Goal: Information Seeking & Learning: Compare options

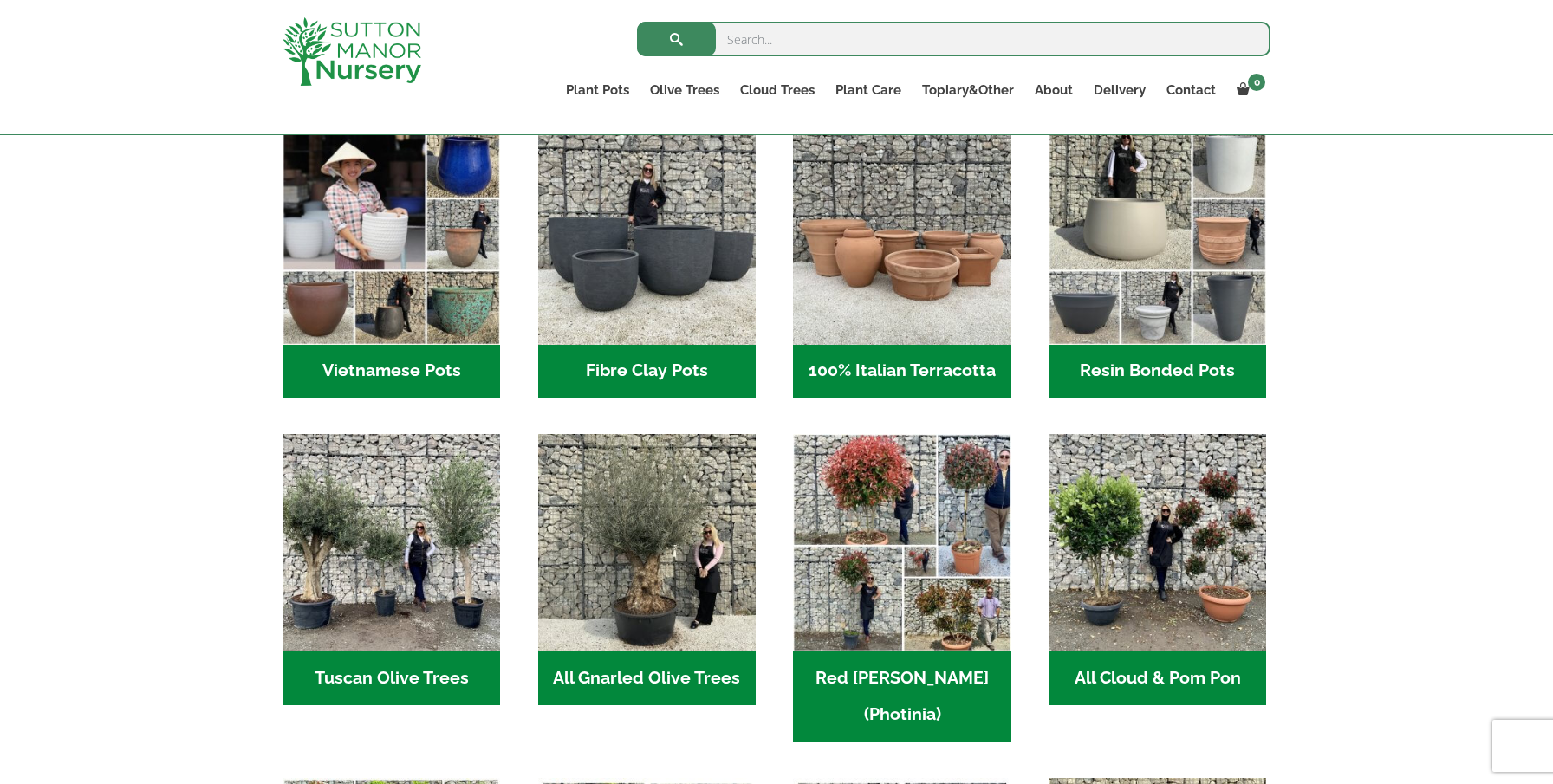
scroll to position [640, 0]
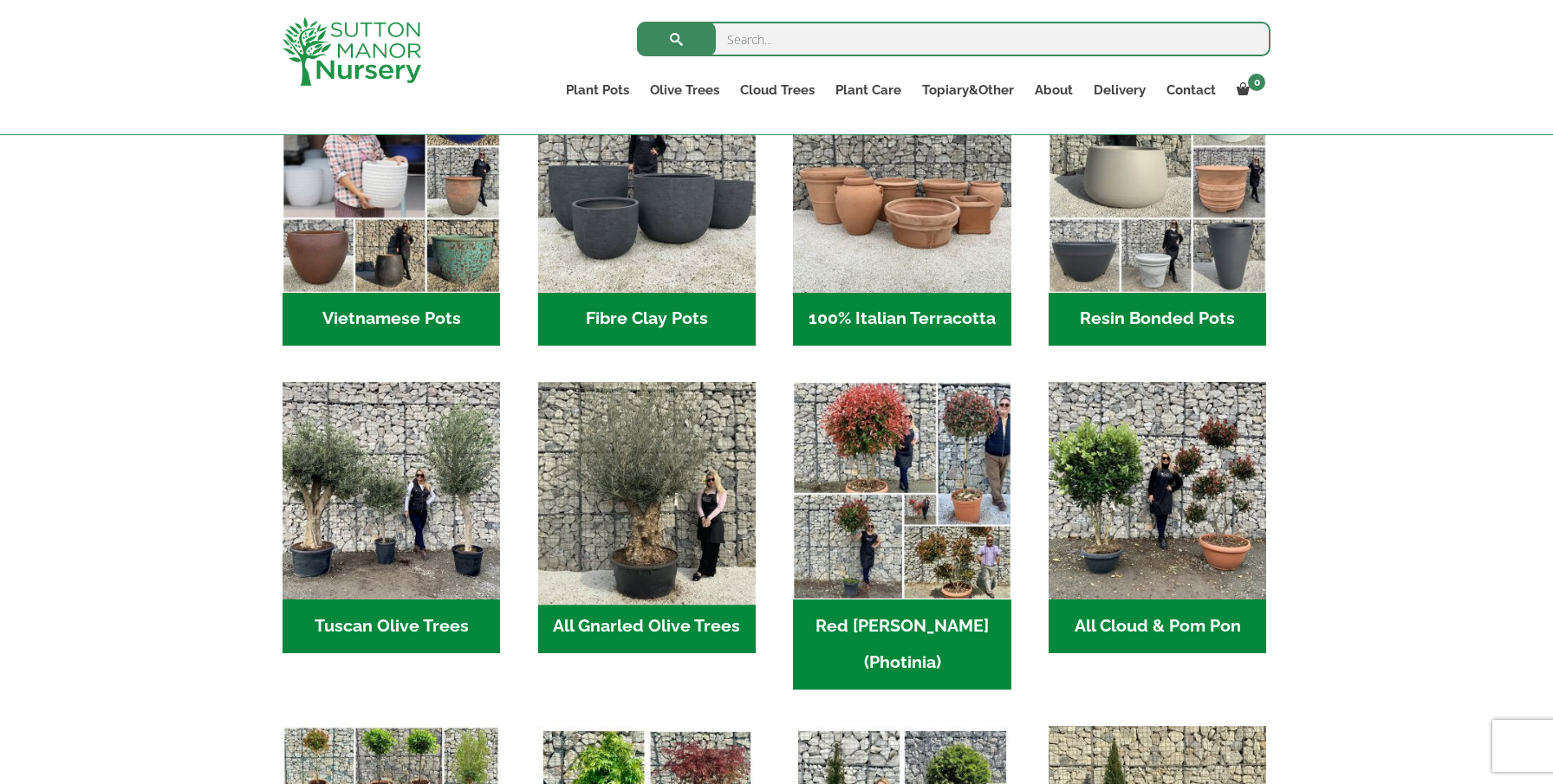
click at [699, 506] on img "Visit product category All Gnarled Olive Trees" at bounding box center [647, 491] width 228 height 228
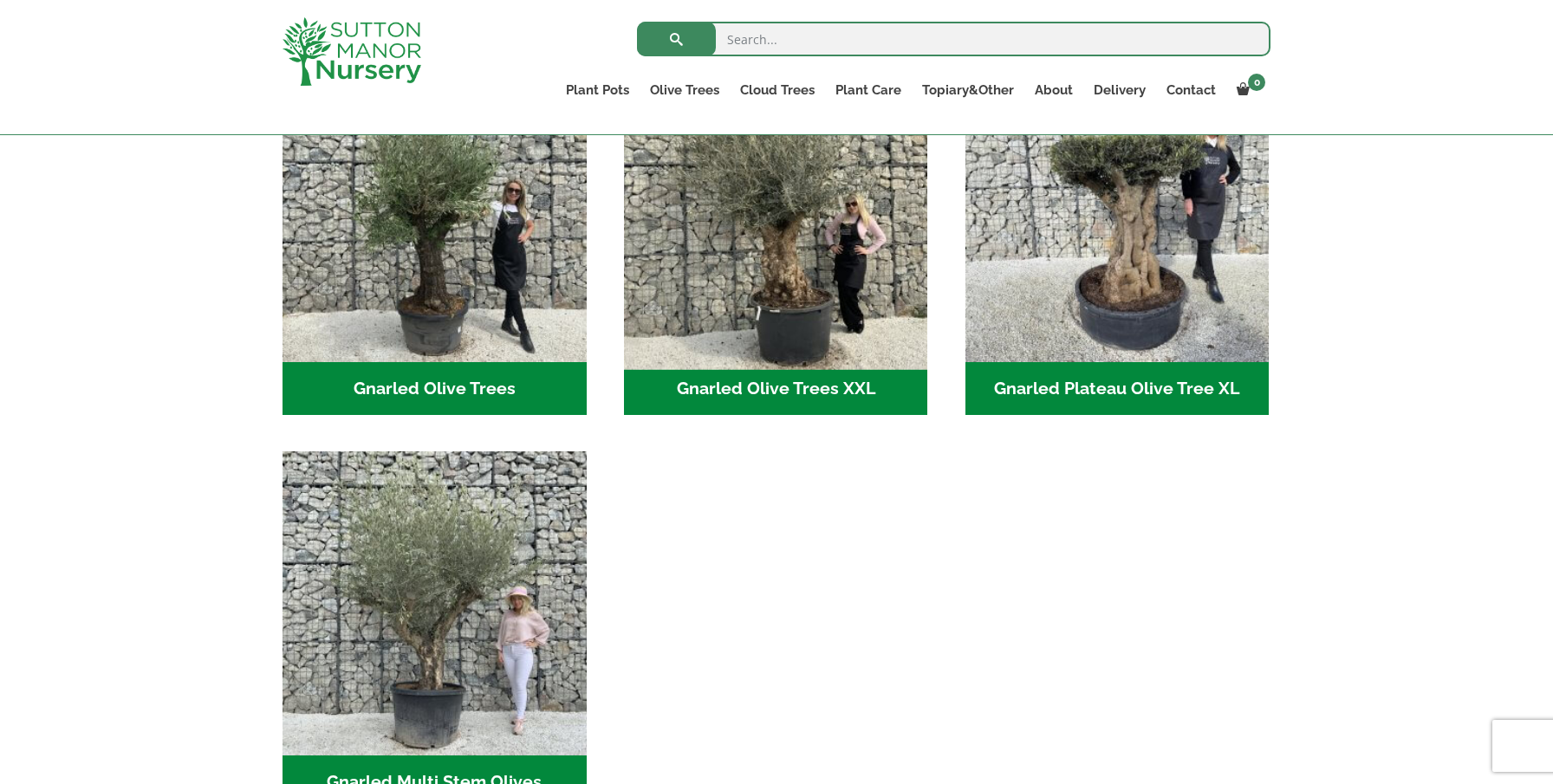
scroll to position [457, 0]
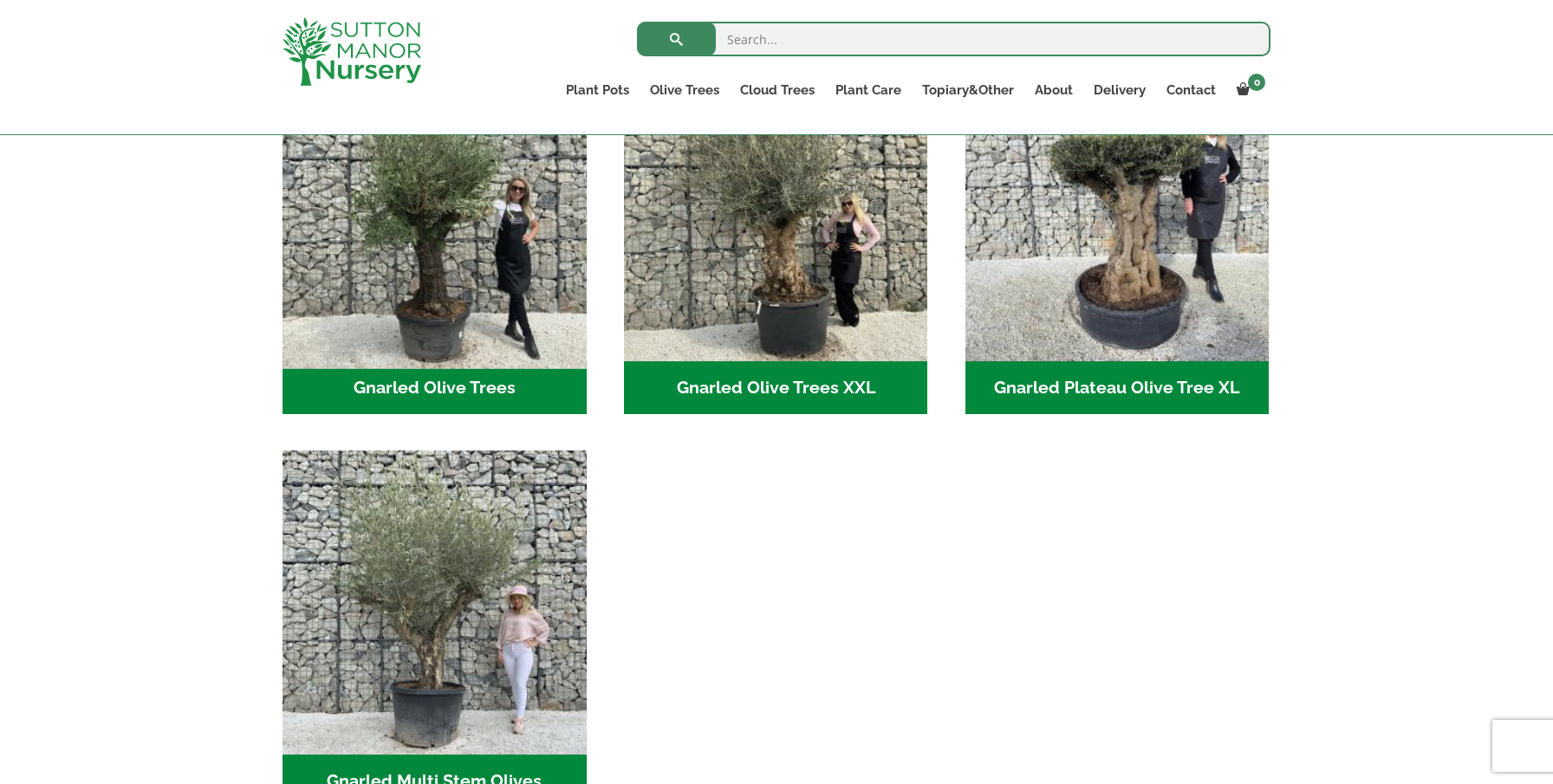
click at [466, 253] on img "Visit product category Gnarled Olive Trees" at bounding box center [434, 209] width 319 height 319
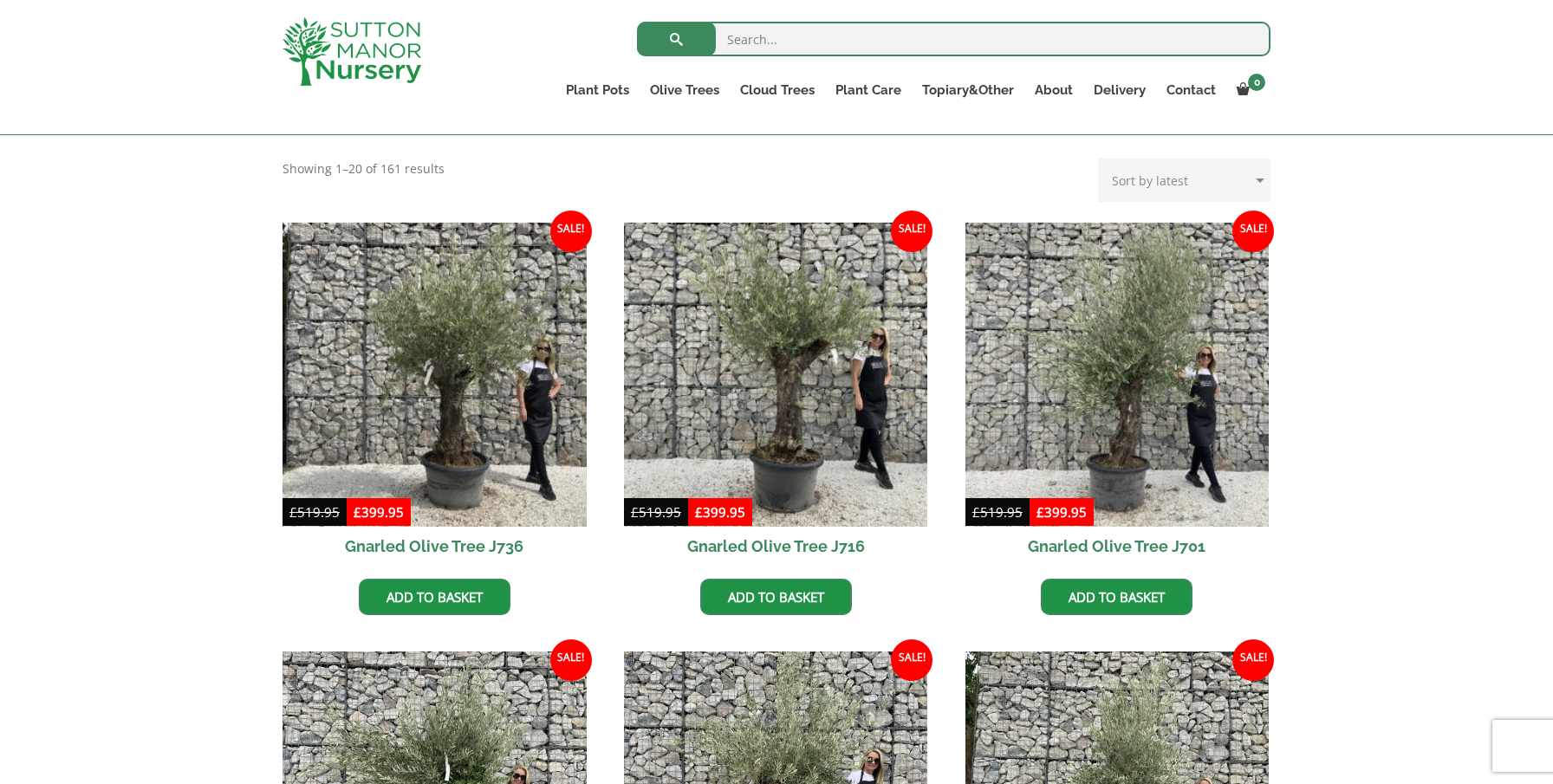
scroll to position [356, 0]
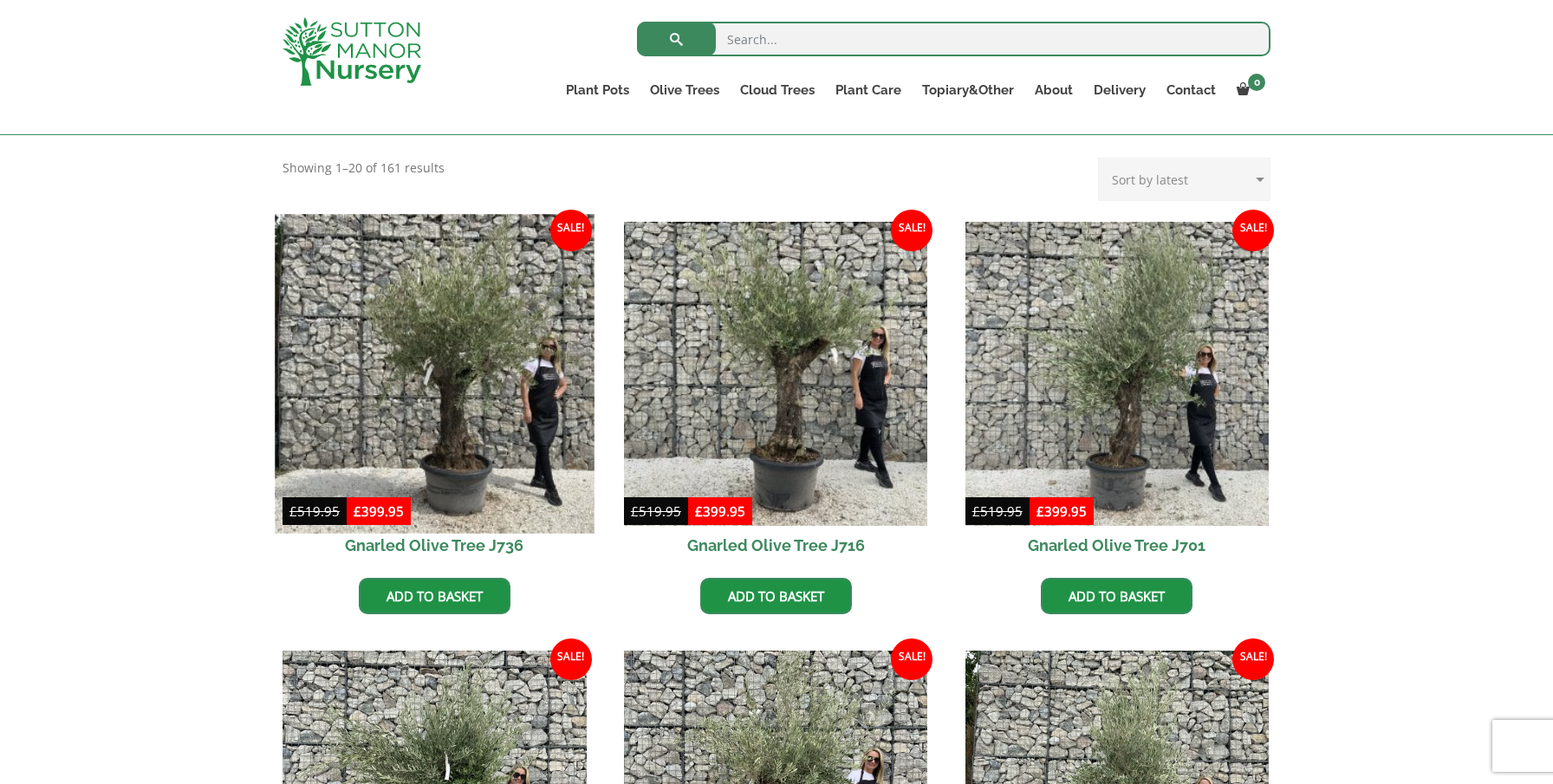
click at [489, 319] on img at bounding box center [434, 373] width 319 height 319
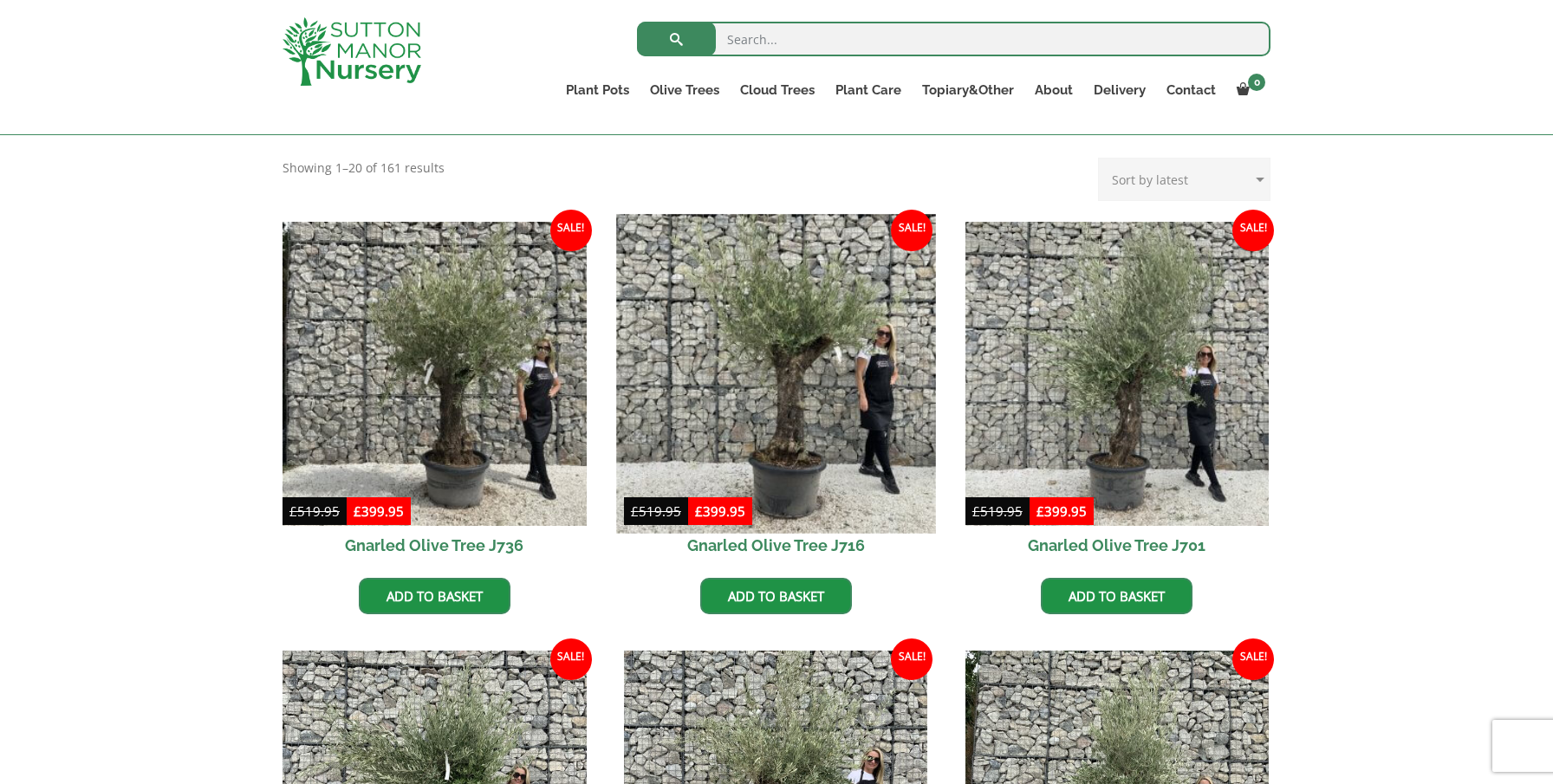
click at [783, 341] on img at bounding box center [775, 373] width 319 height 319
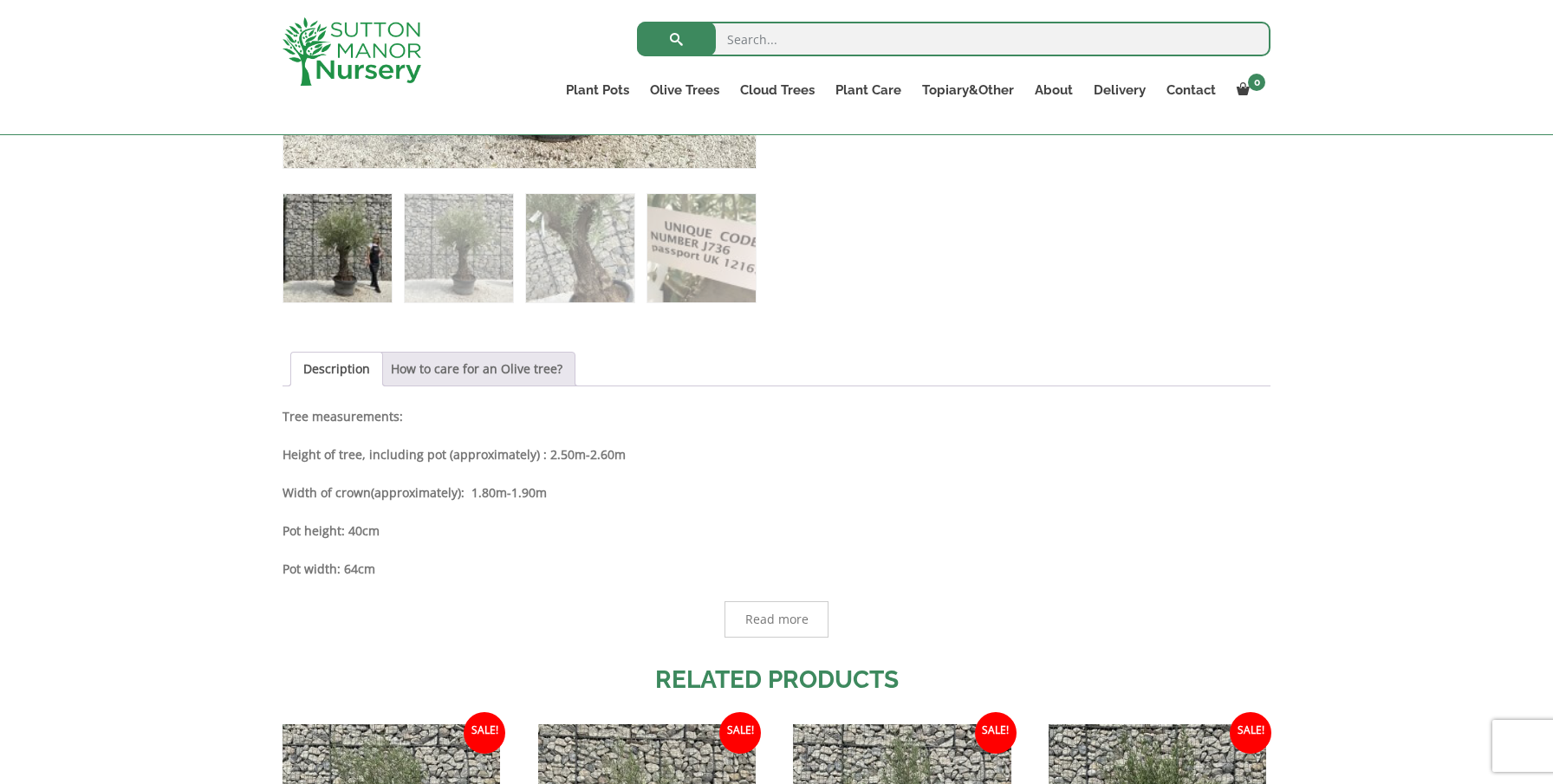
scroll to position [706, 0]
click at [362, 246] on img at bounding box center [338, 247] width 109 height 109
click at [340, 227] on img at bounding box center [338, 247] width 109 height 109
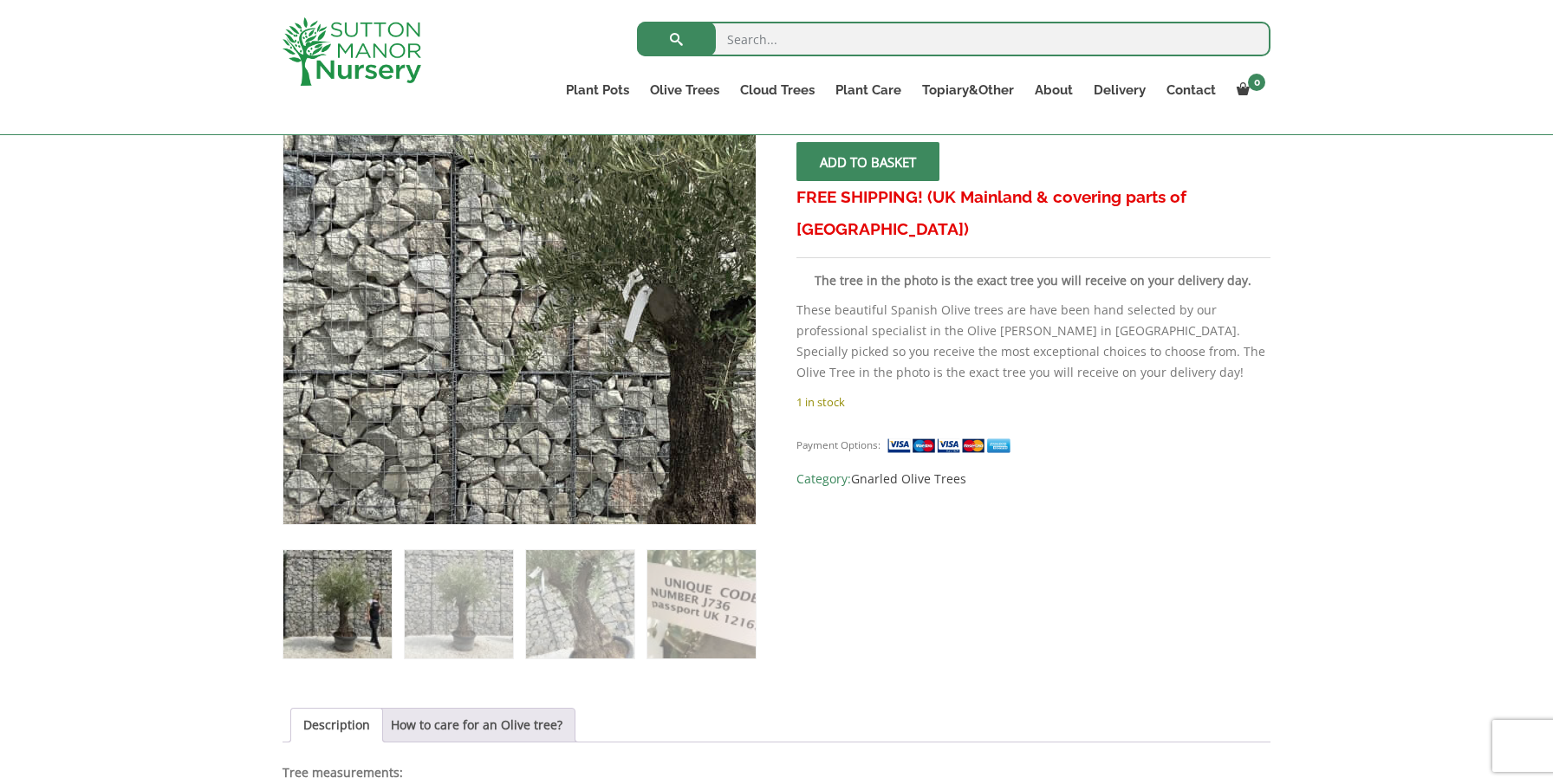
scroll to position [296, 0]
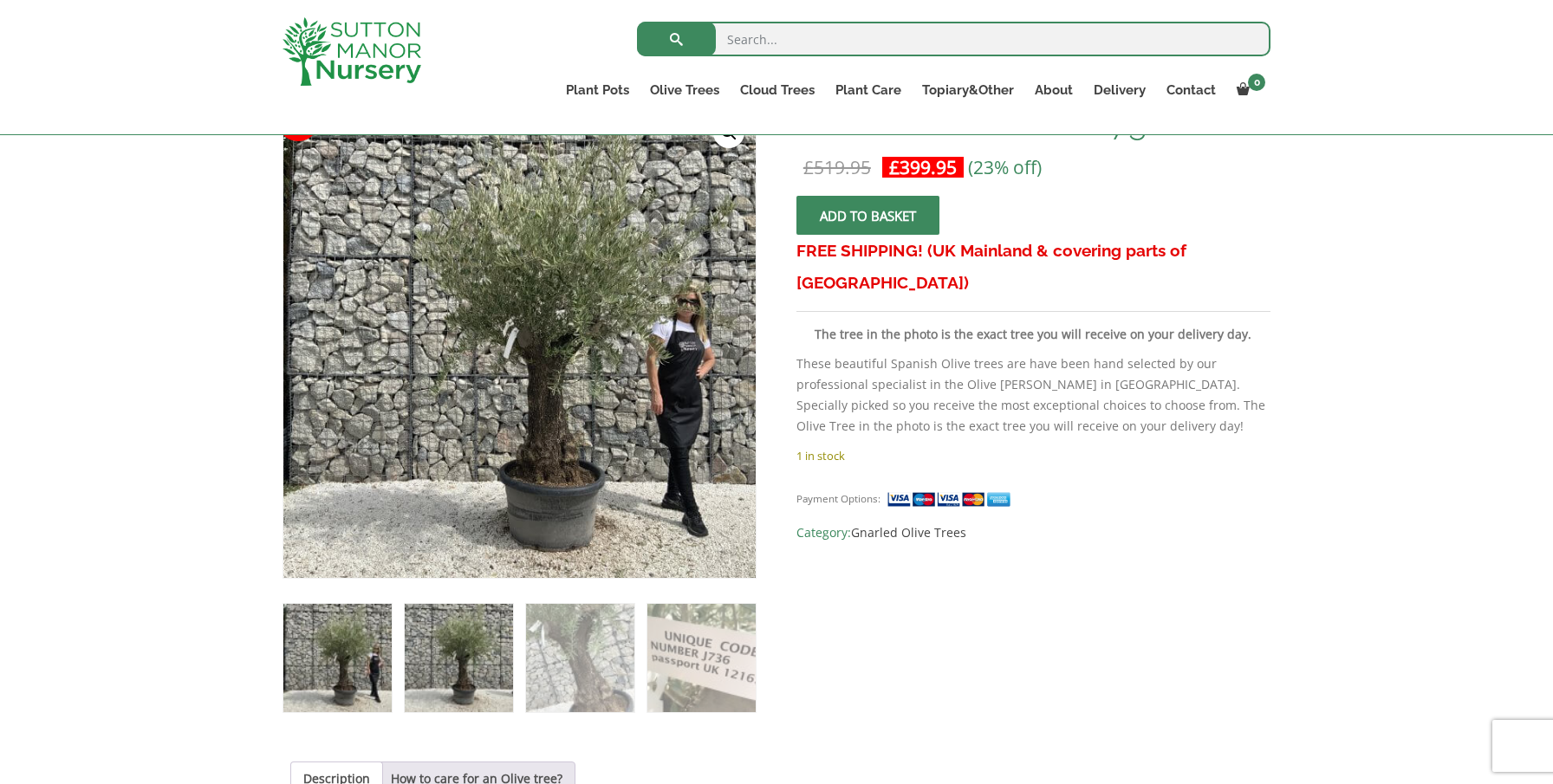
click at [479, 651] on img at bounding box center [459, 658] width 109 height 109
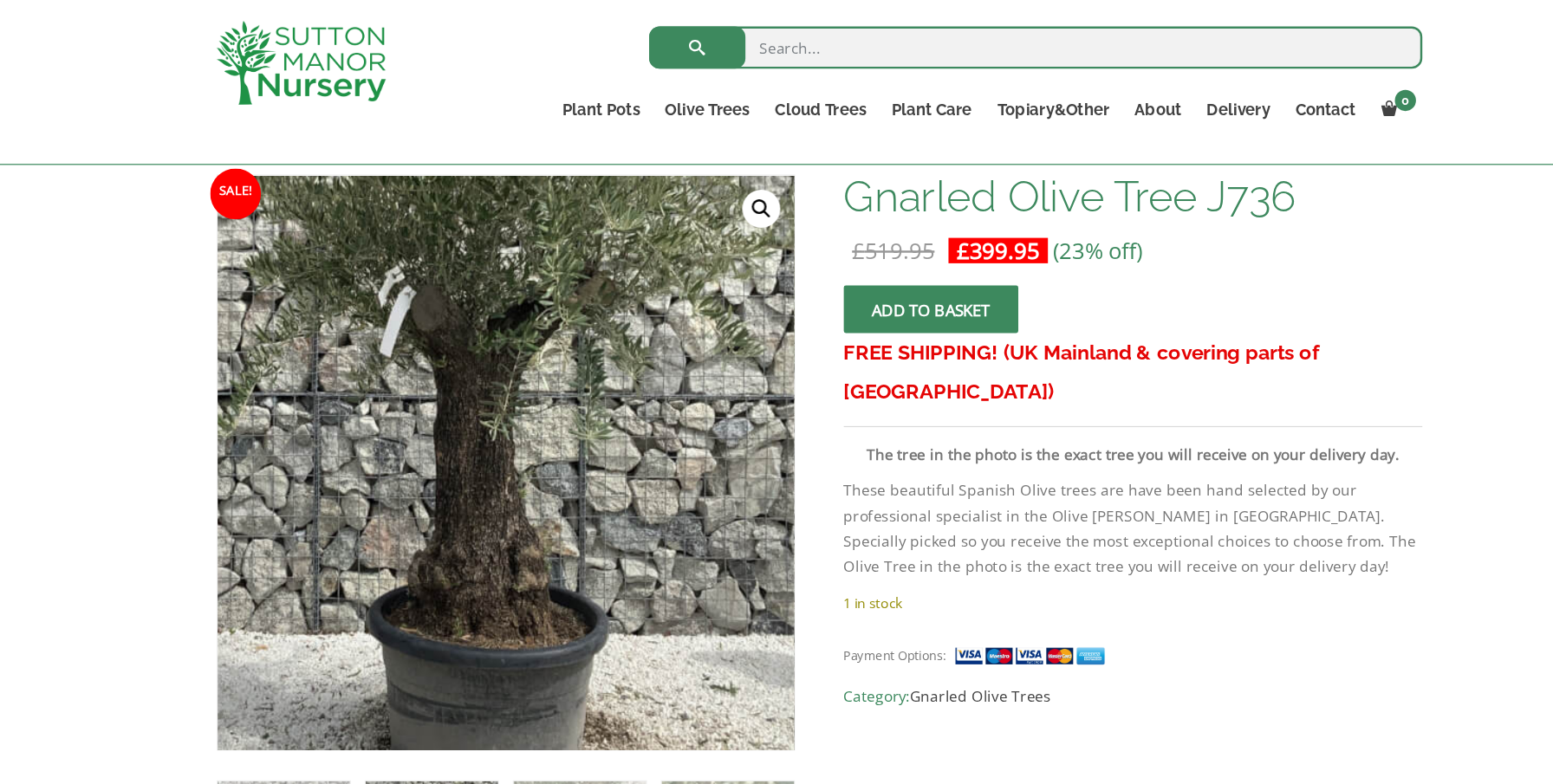
scroll to position [237, 0]
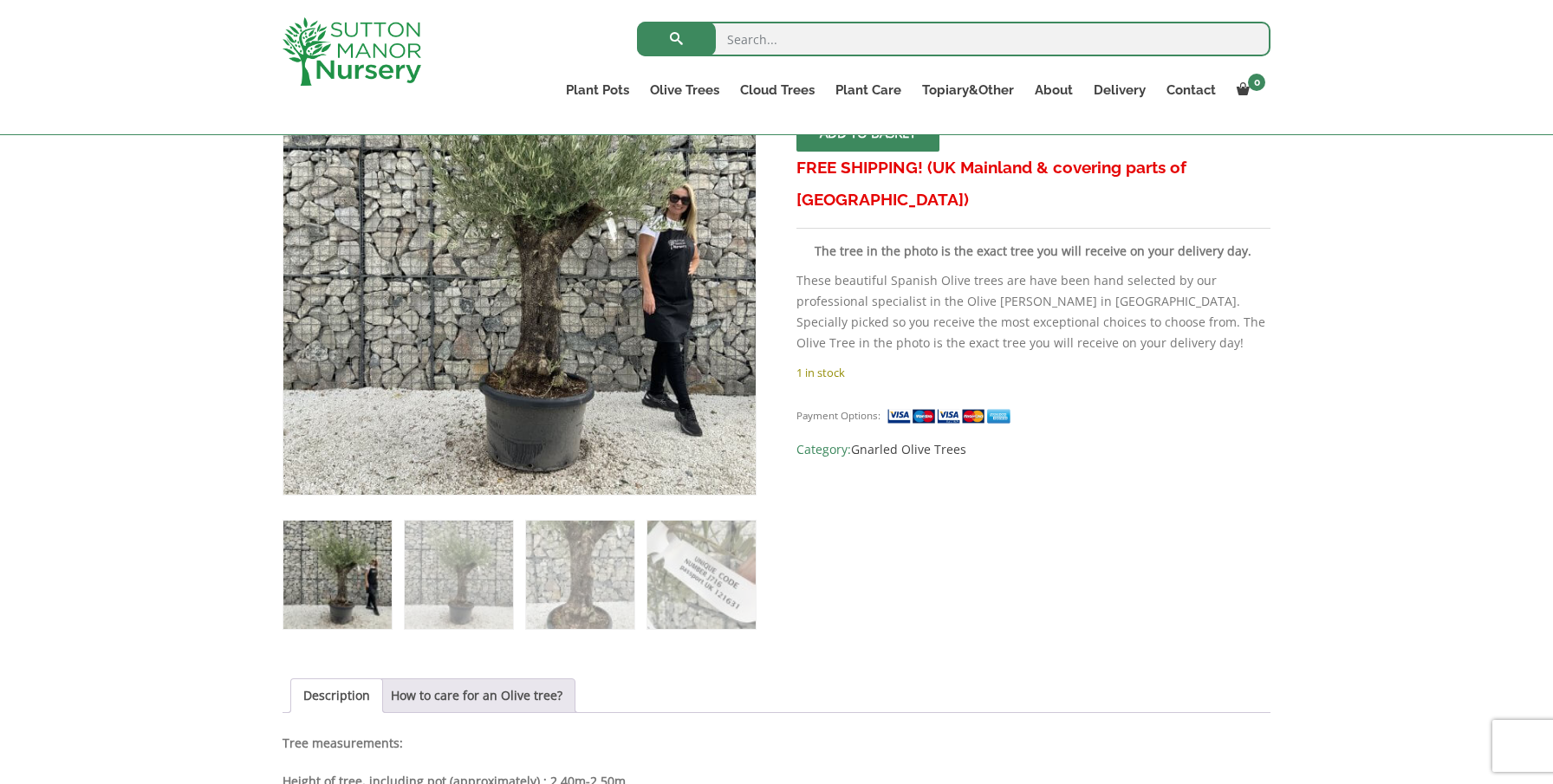
scroll to position [380, 0]
click at [488, 559] on img at bounding box center [459, 574] width 109 height 109
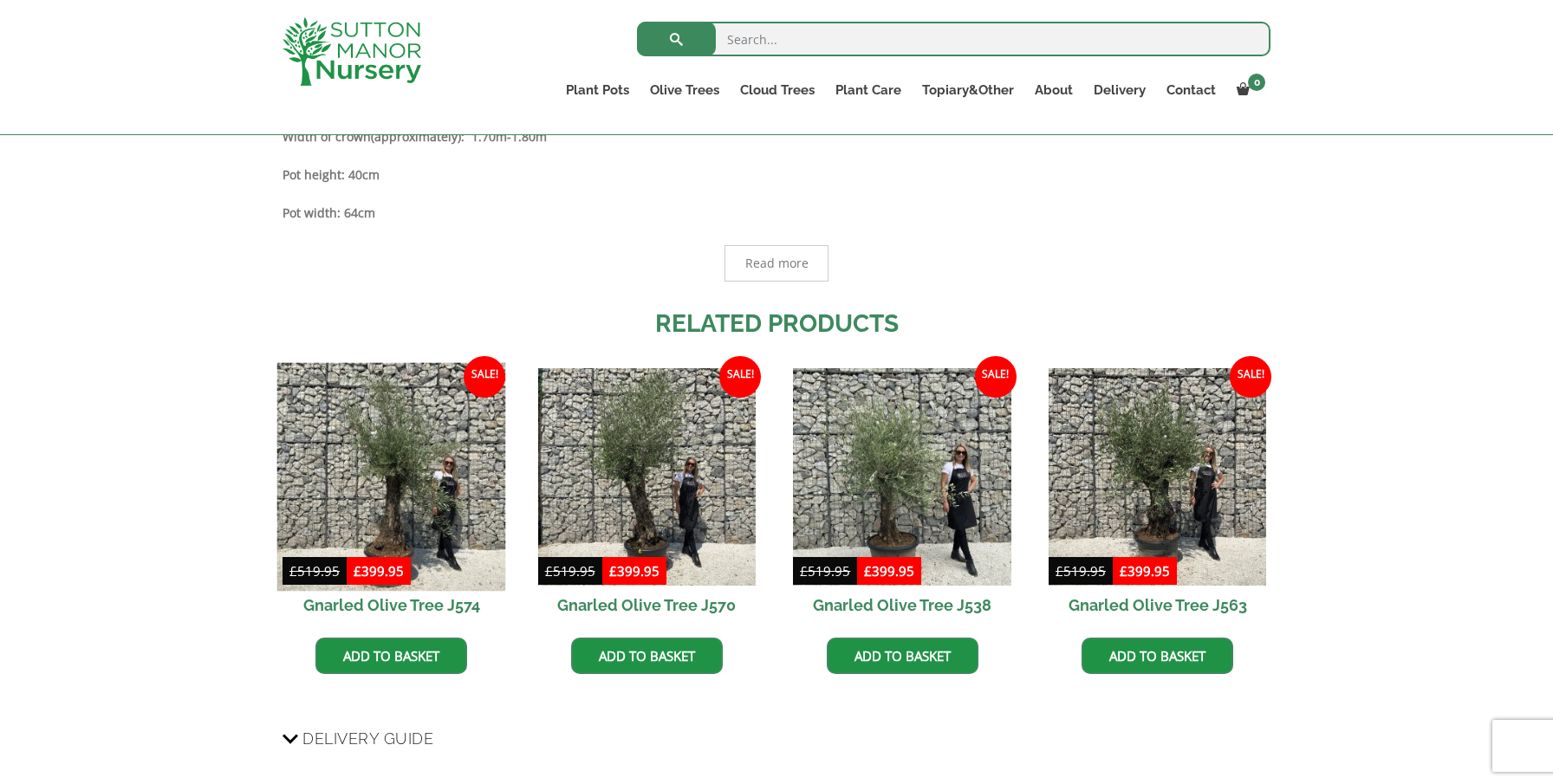
scroll to position [1060, 0]
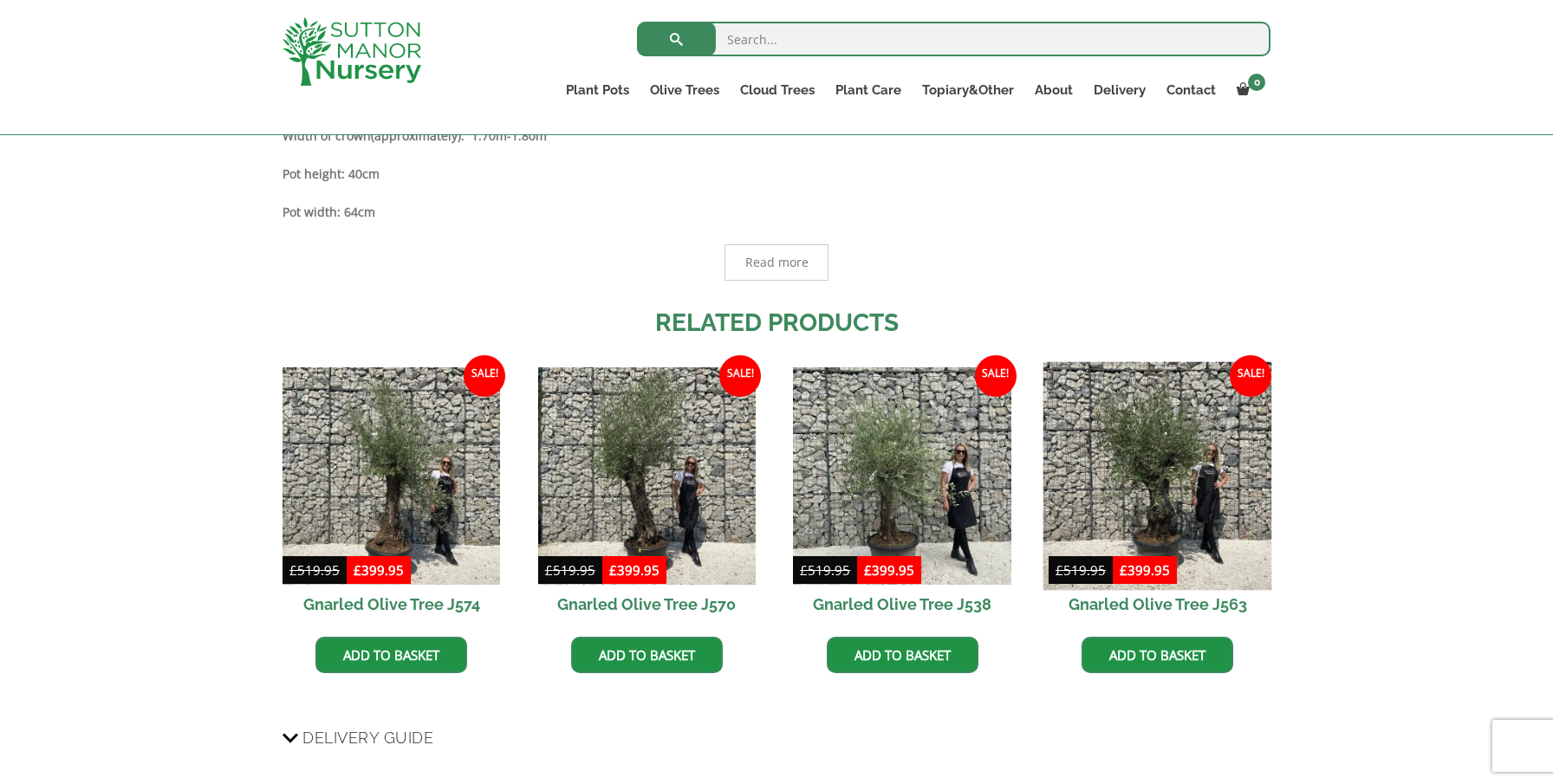
click at [1155, 439] on img at bounding box center [1158, 475] width 228 height 228
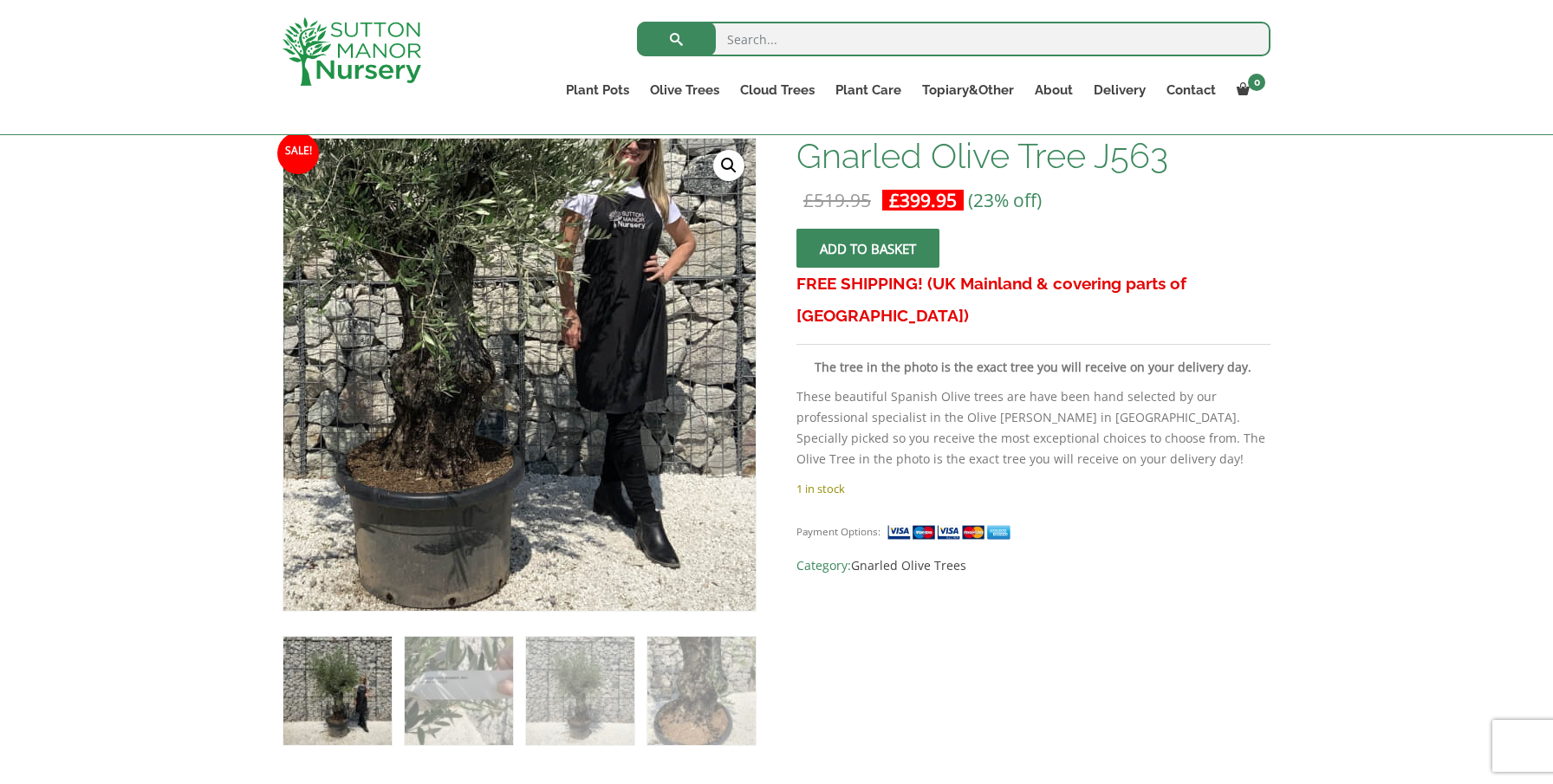
scroll to position [262, 0]
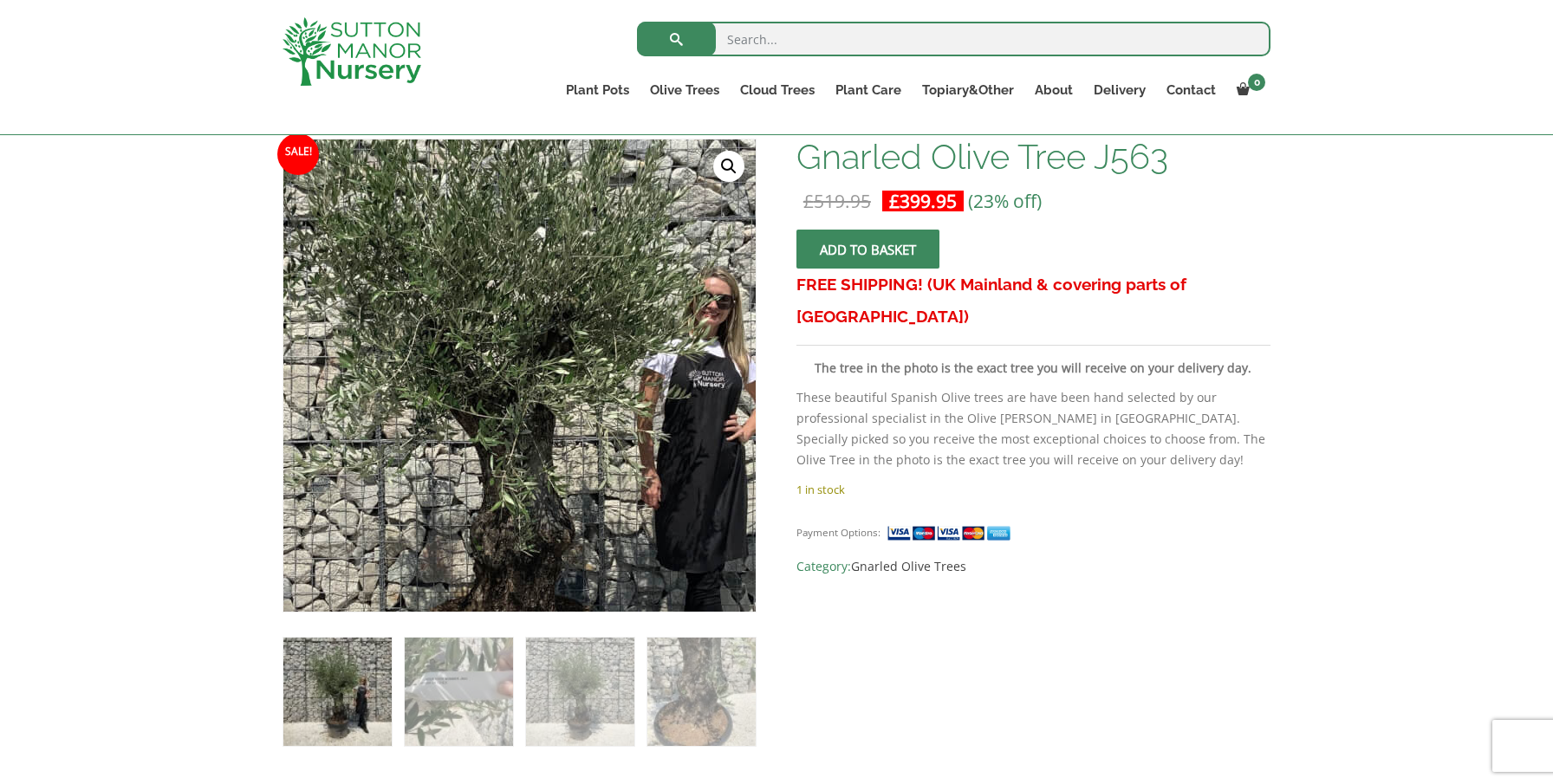
click at [532, 354] on img at bounding box center [509, 394] width 867 height 866
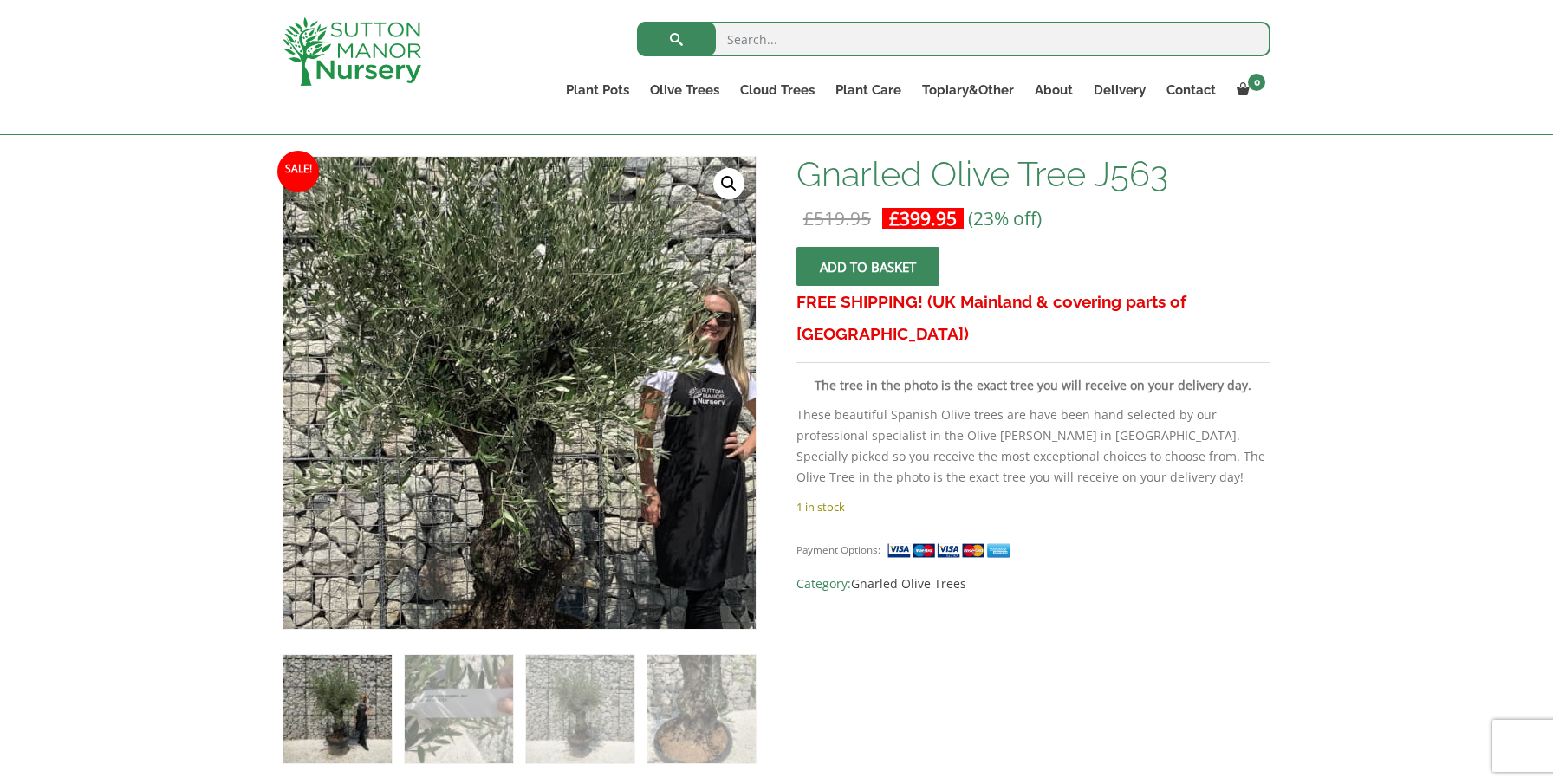
scroll to position [239, 0]
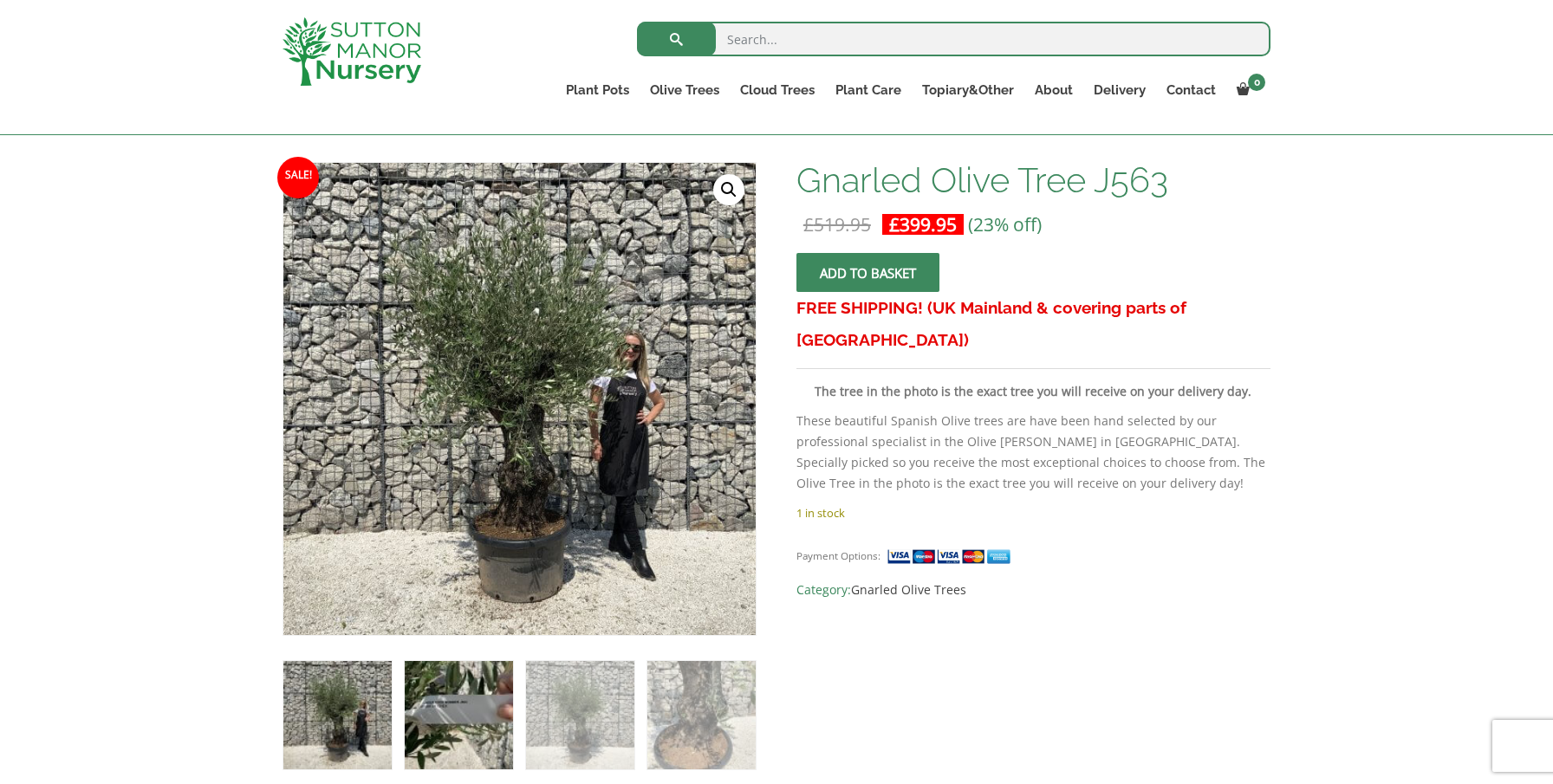
click at [450, 727] on img at bounding box center [459, 715] width 109 height 109
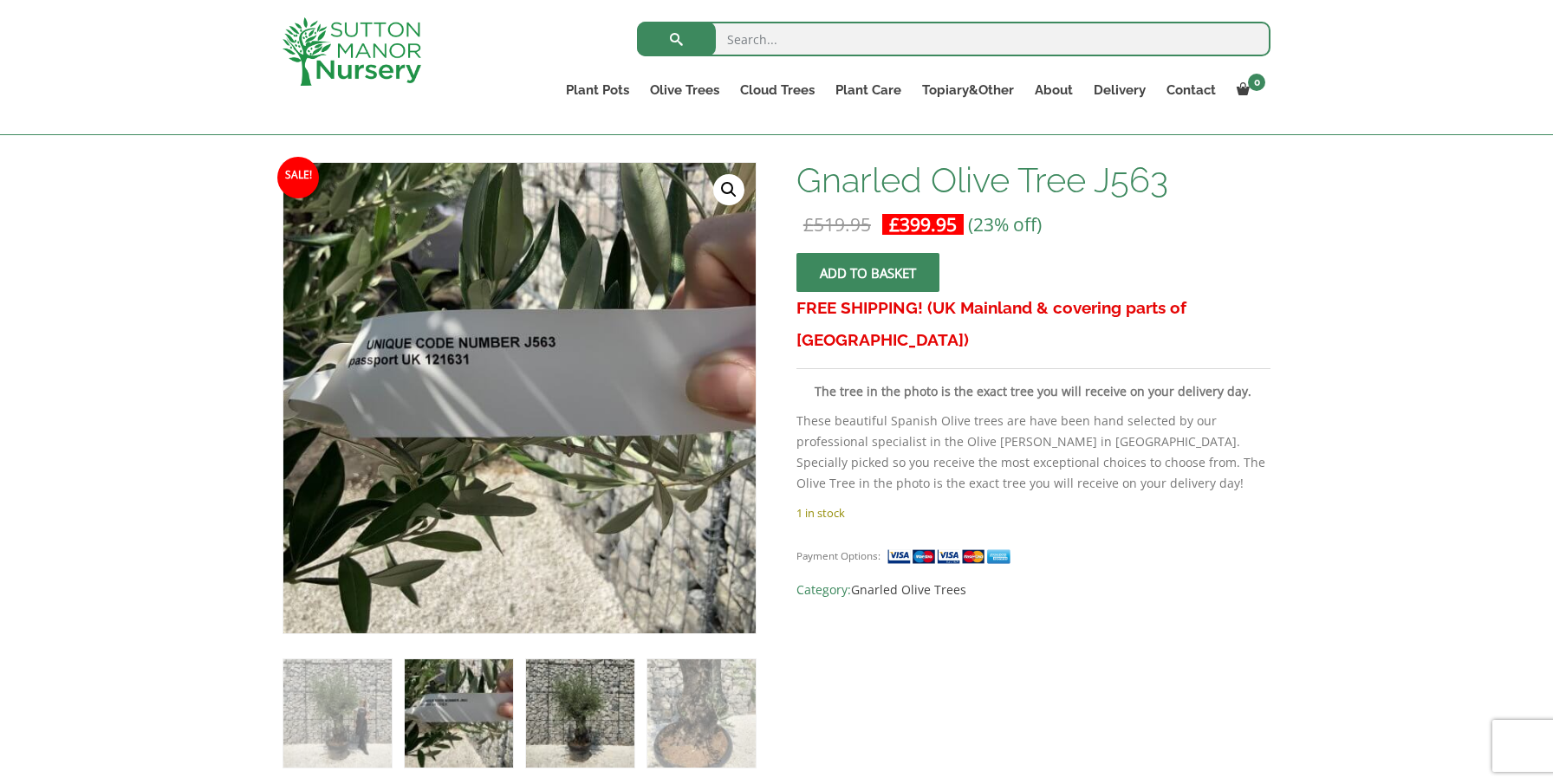
click at [551, 719] on img at bounding box center [580, 714] width 109 height 109
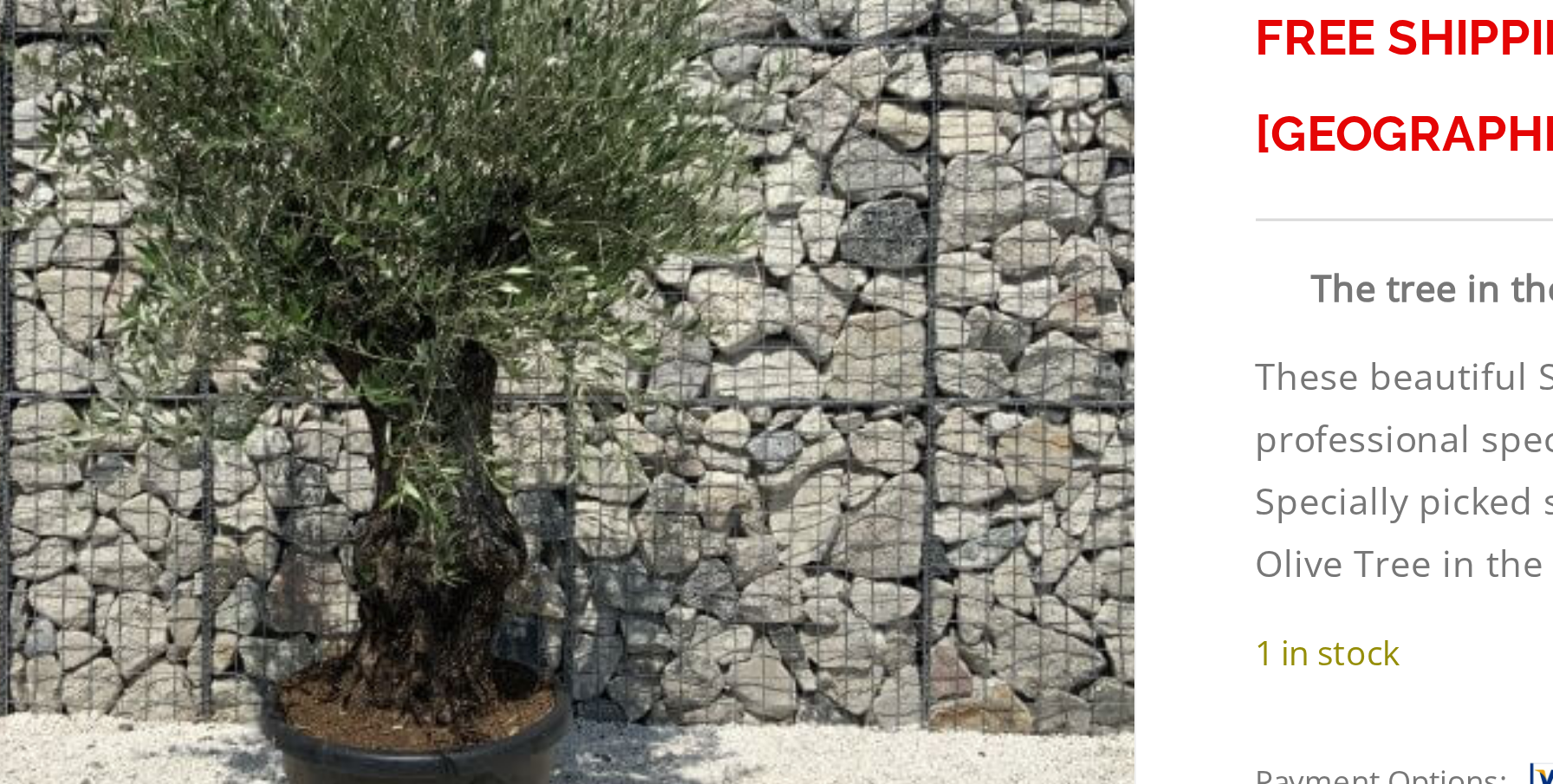
scroll to position [441, 0]
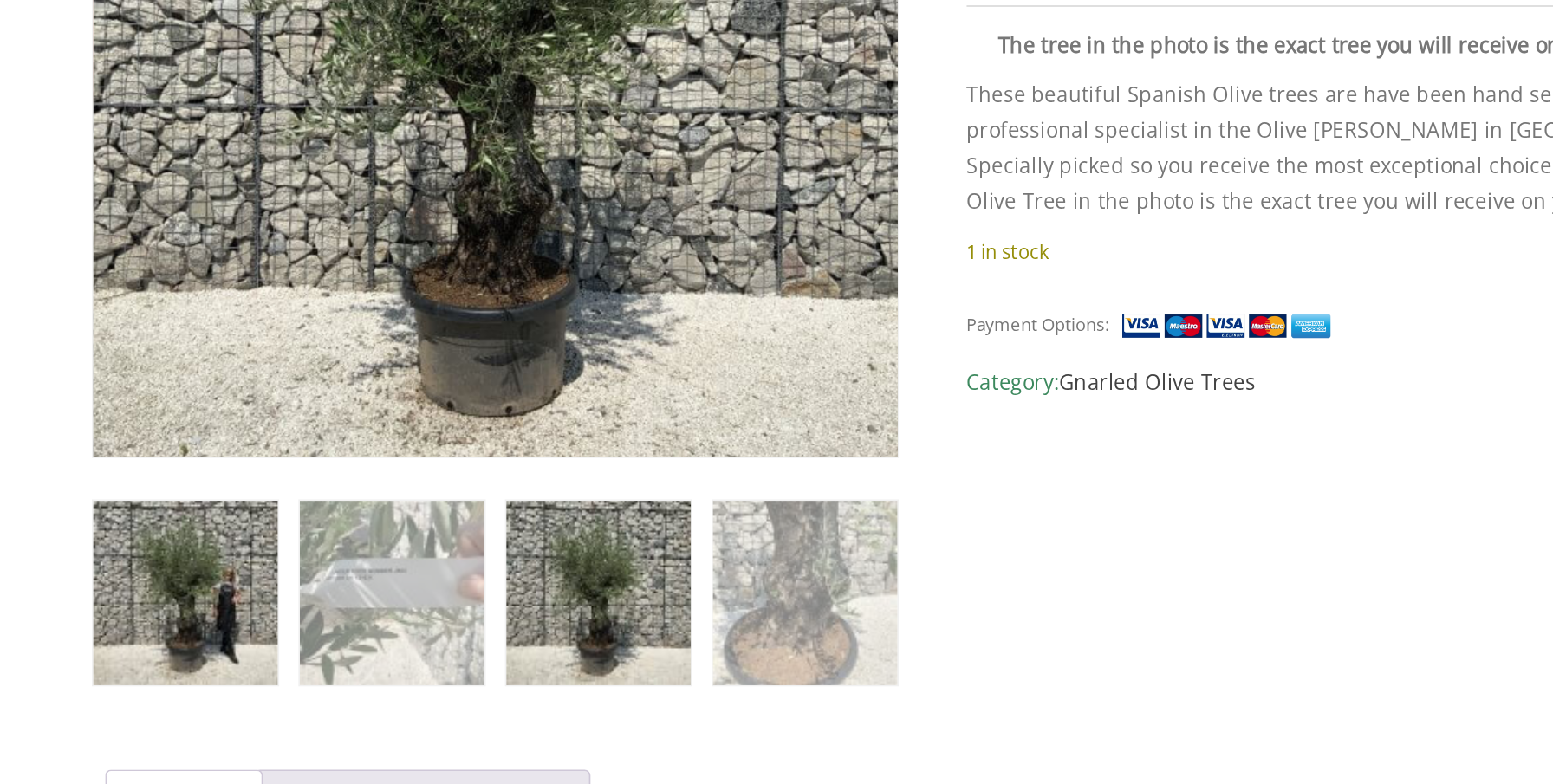
click at [284, 457] on img at bounding box center [338, 511] width 109 height 109
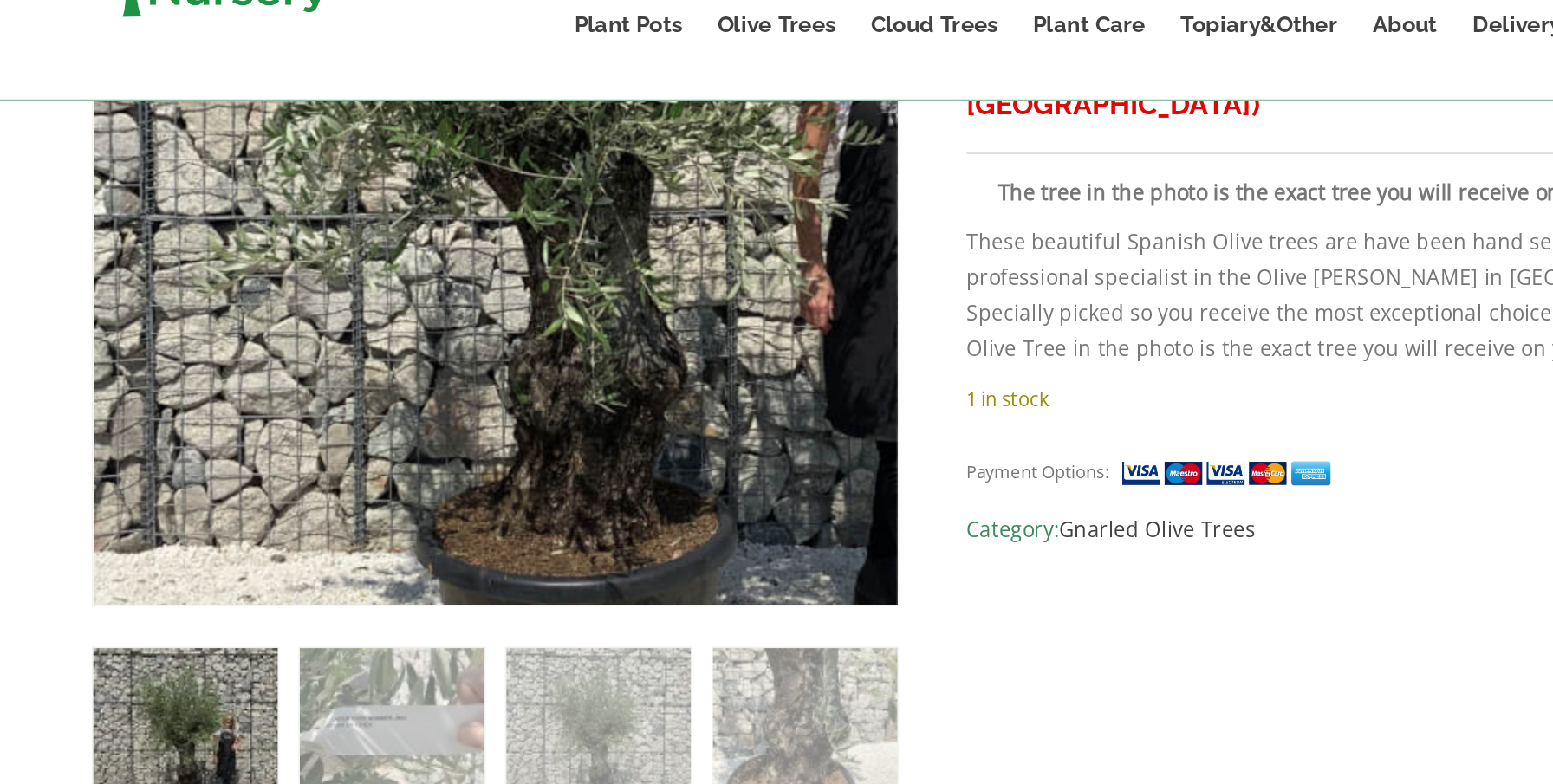
scroll to position [447, 0]
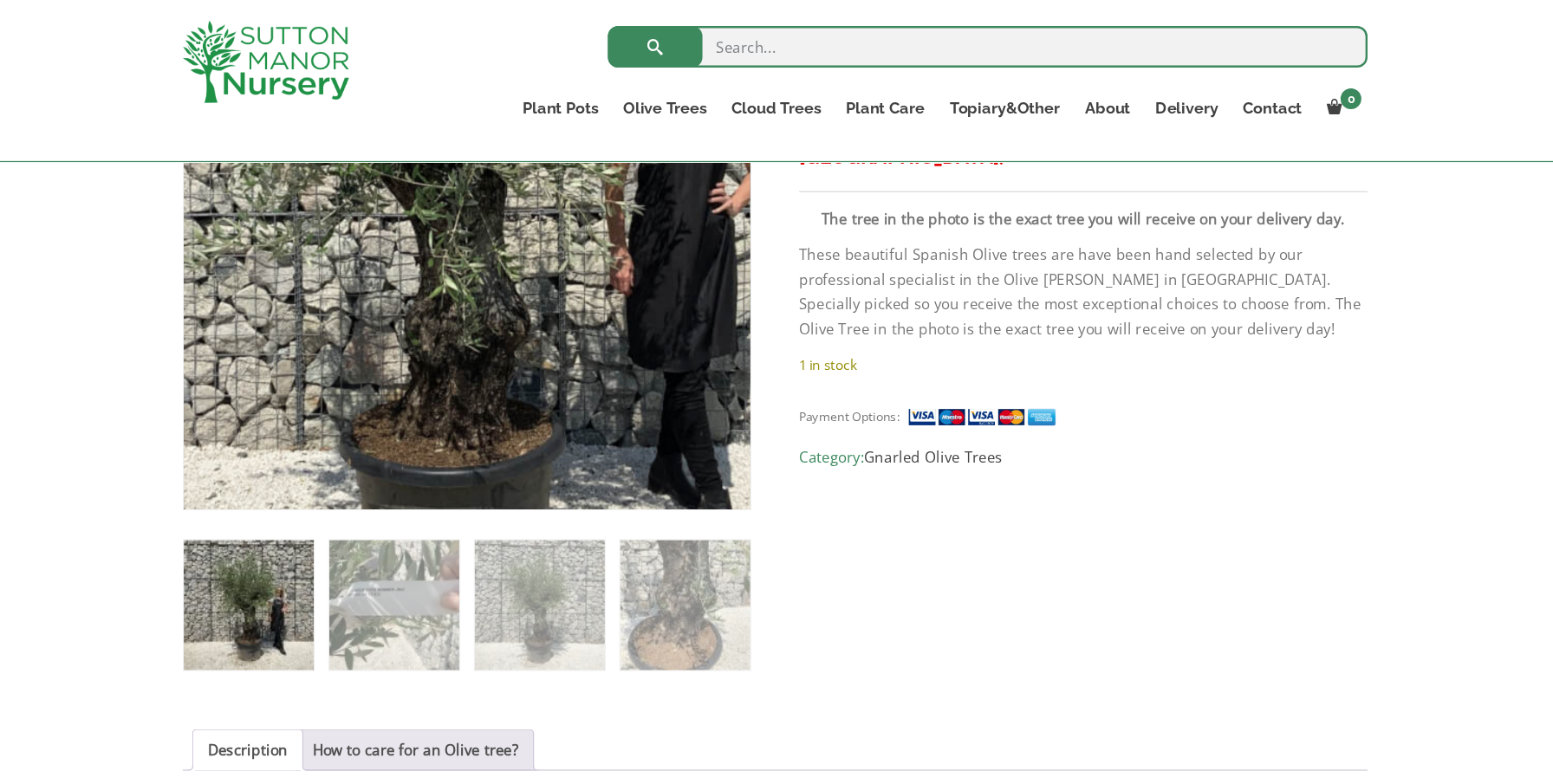
click at [403, 261] on img at bounding box center [507, 132] width 867 height 866
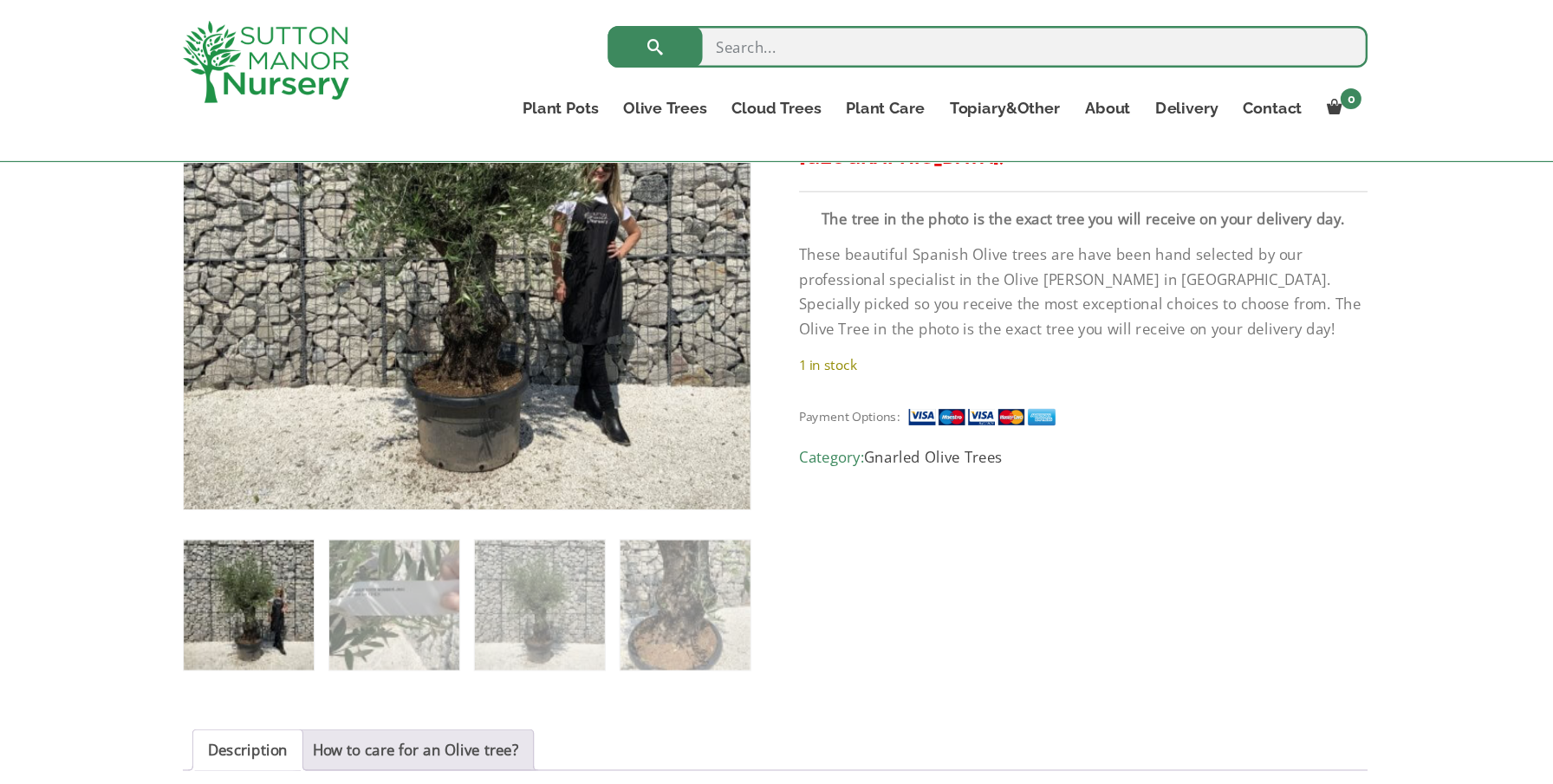
click at [886, 339] on img at bounding box center [951, 347] width 130 height 18
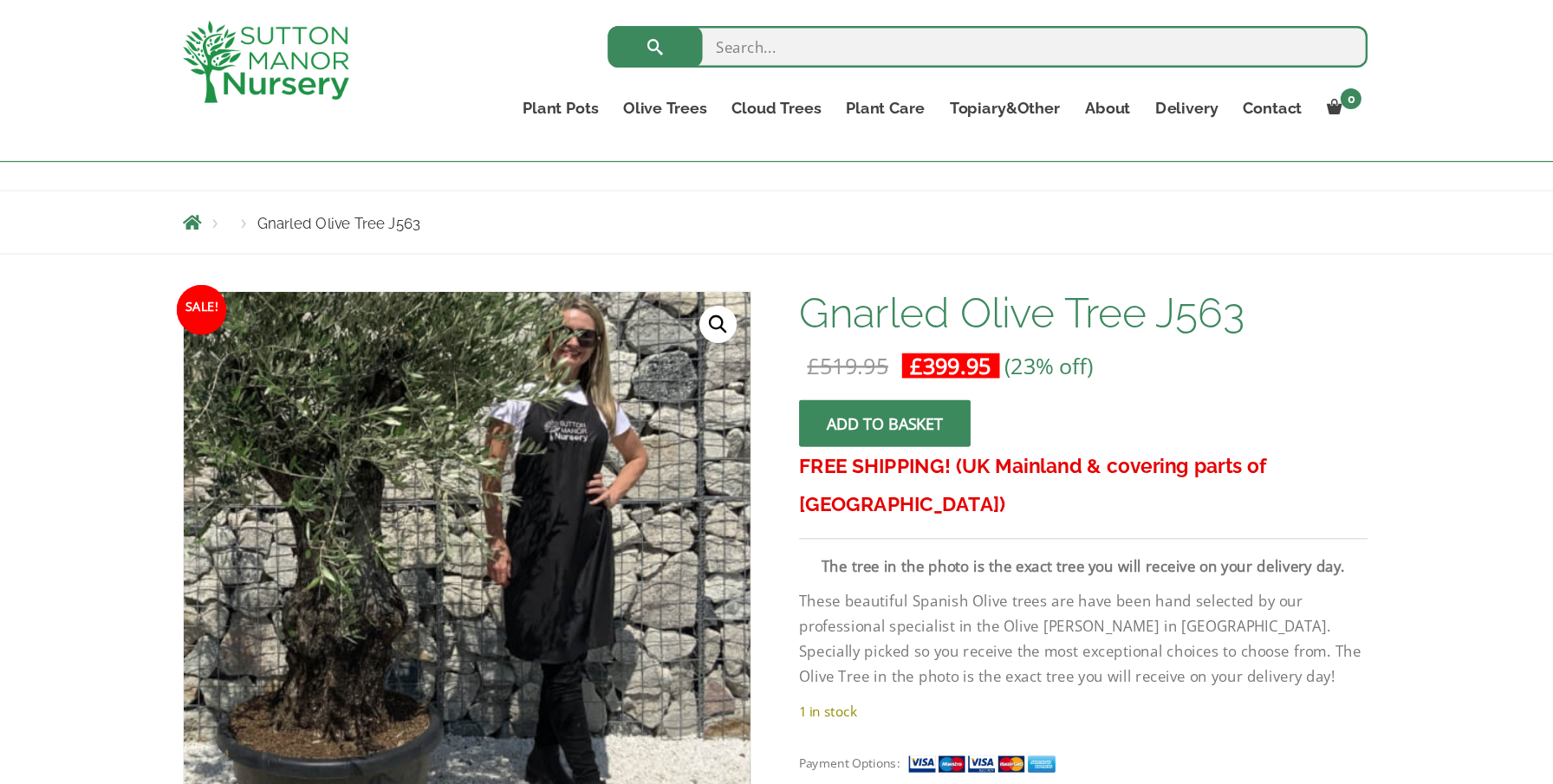
scroll to position [154, 0]
